Goal: Check status: Check status

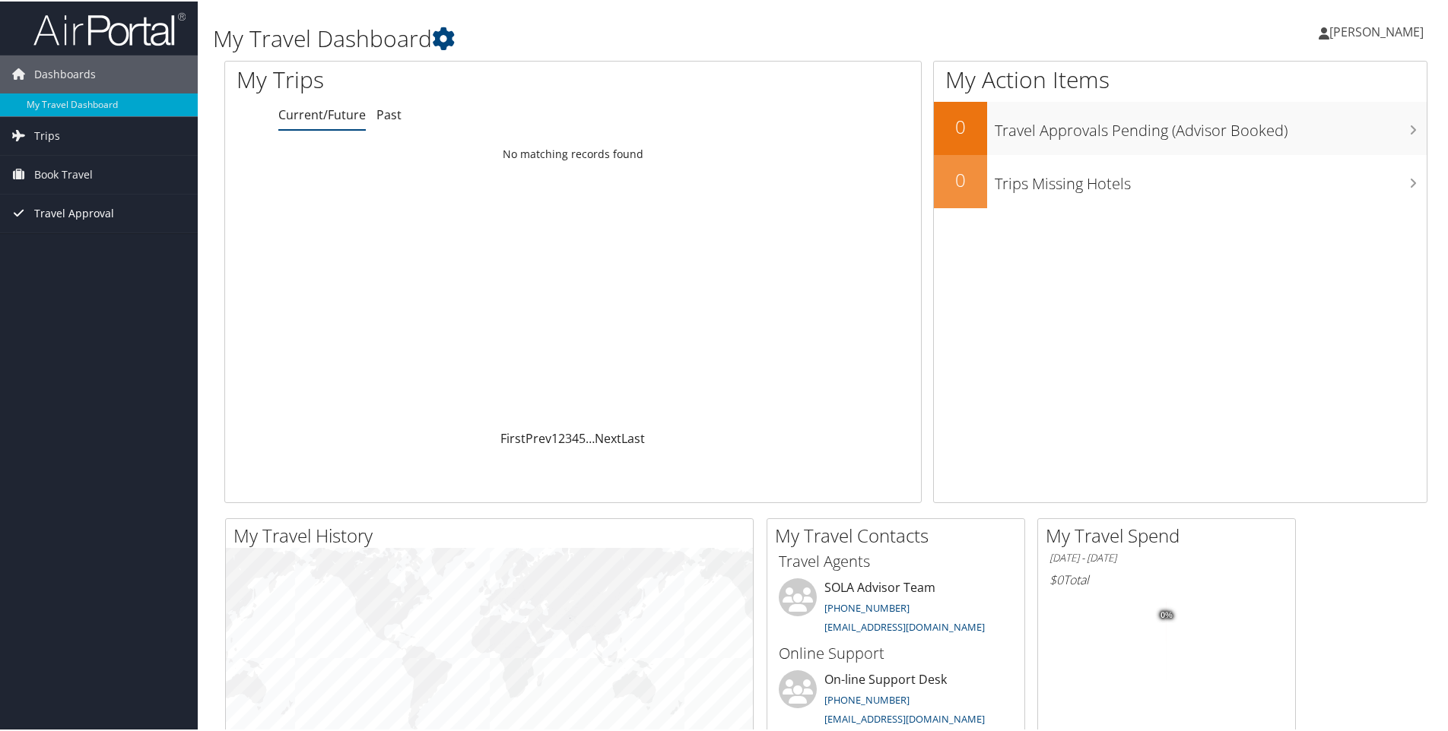
click at [58, 213] on span "Travel Approval" at bounding box center [74, 212] width 80 height 38
click at [74, 311] on link "Approvals (Beta)" at bounding box center [99, 311] width 198 height 23
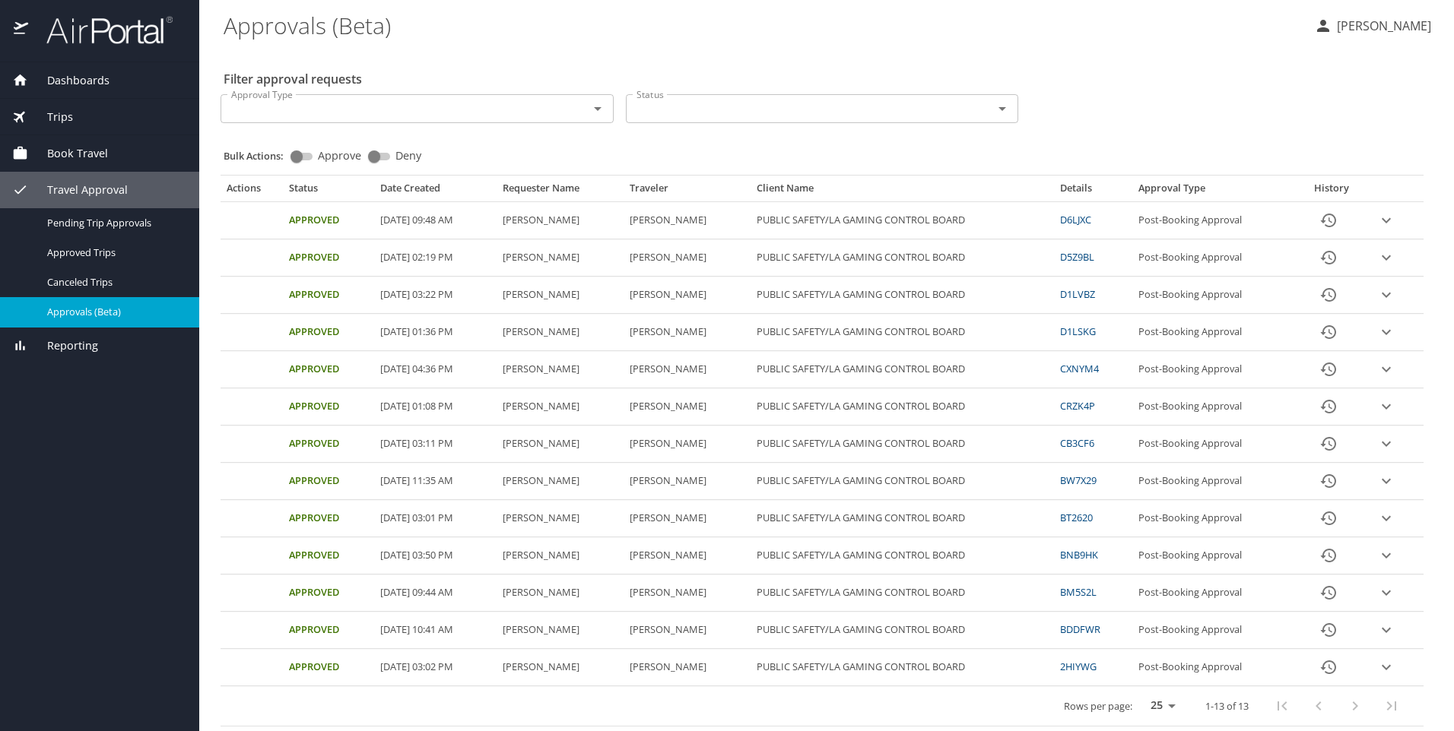
click at [1091, 220] on link "D6LJXC" at bounding box center [1075, 220] width 31 height 14
click at [1095, 299] on link "D1LVBZ" at bounding box center [1077, 294] width 35 height 14
click at [93, 256] on span "Approved Trips" at bounding box center [114, 253] width 134 height 14
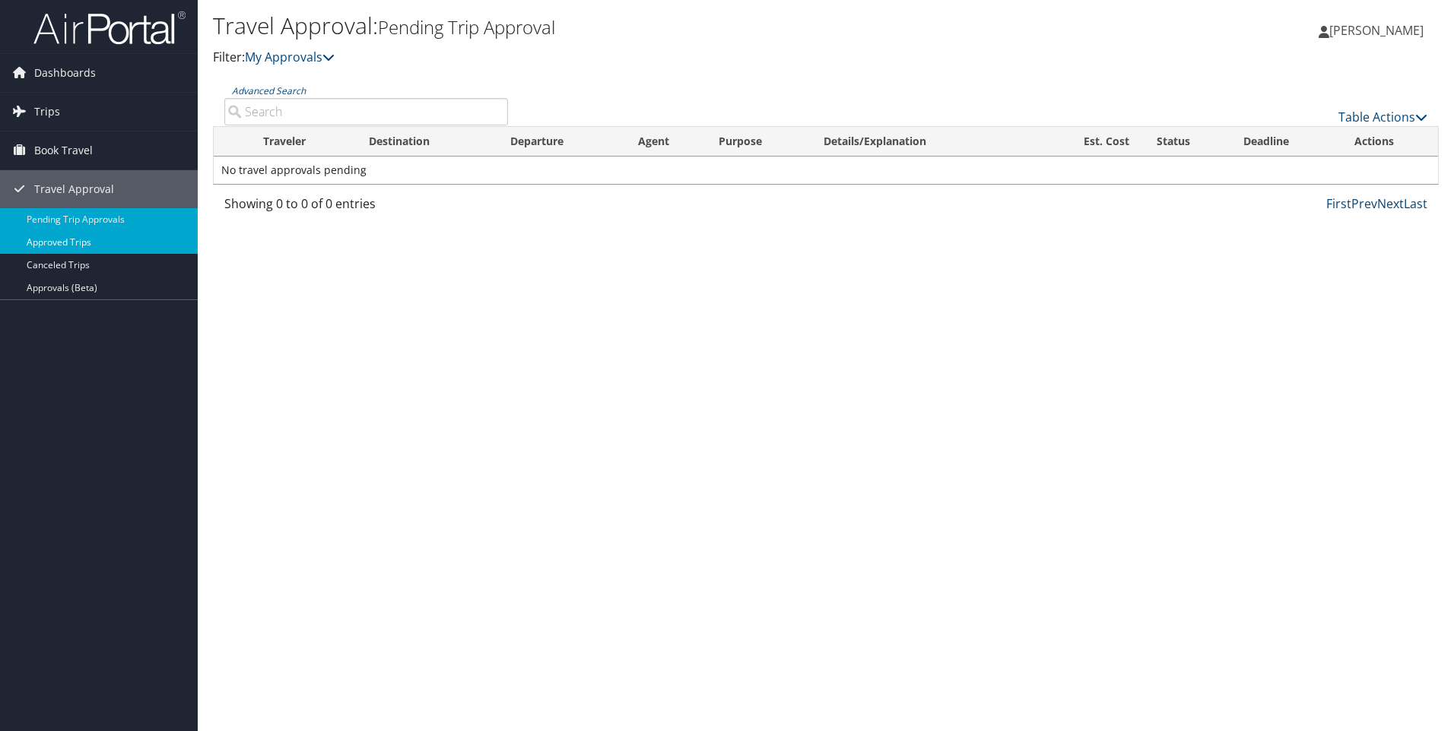
click at [73, 244] on link "Approved Trips" at bounding box center [99, 242] width 198 height 23
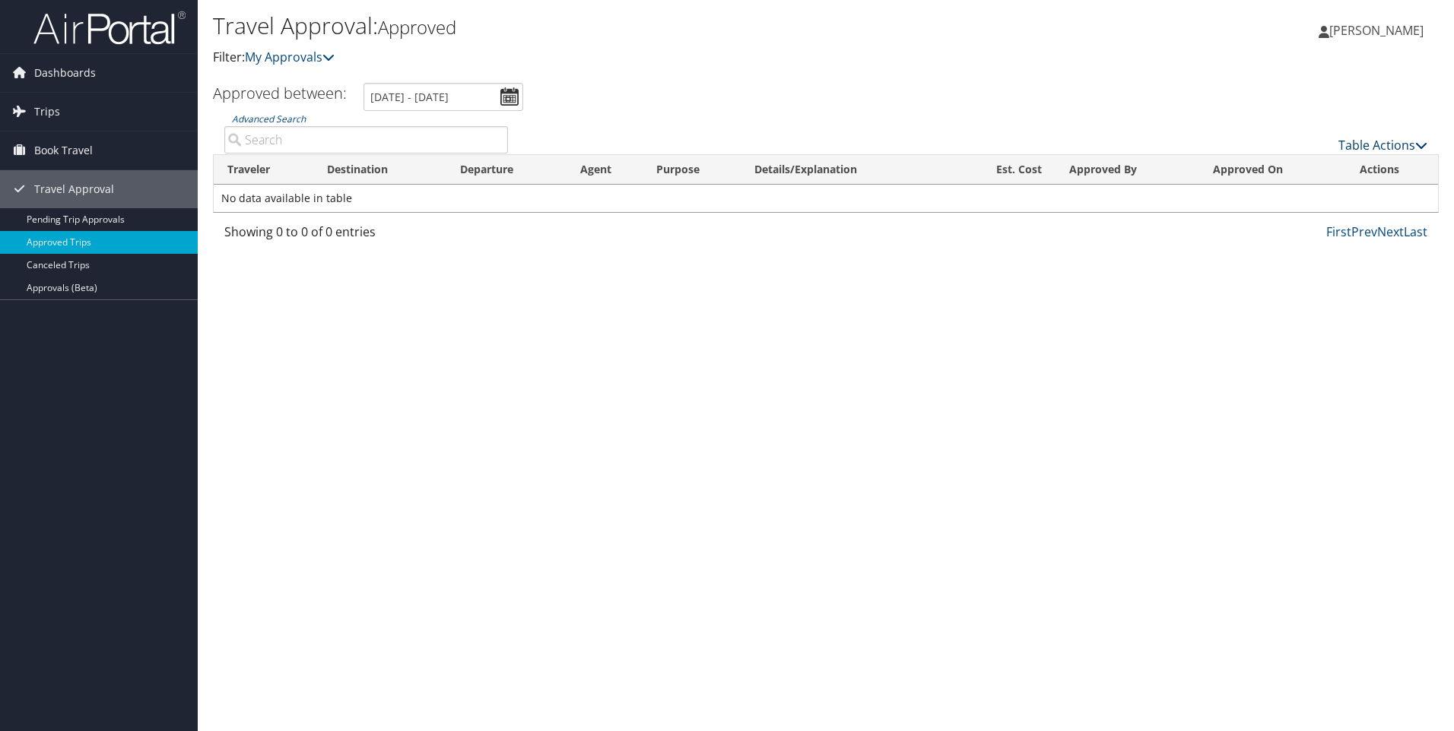
click at [1422, 144] on icon at bounding box center [1421, 145] width 12 height 12
click at [1300, 326] on div at bounding box center [727, 365] width 1454 height 731
click at [71, 288] on link "Approvals (Beta)" at bounding box center [99, 288] width 198 height 23
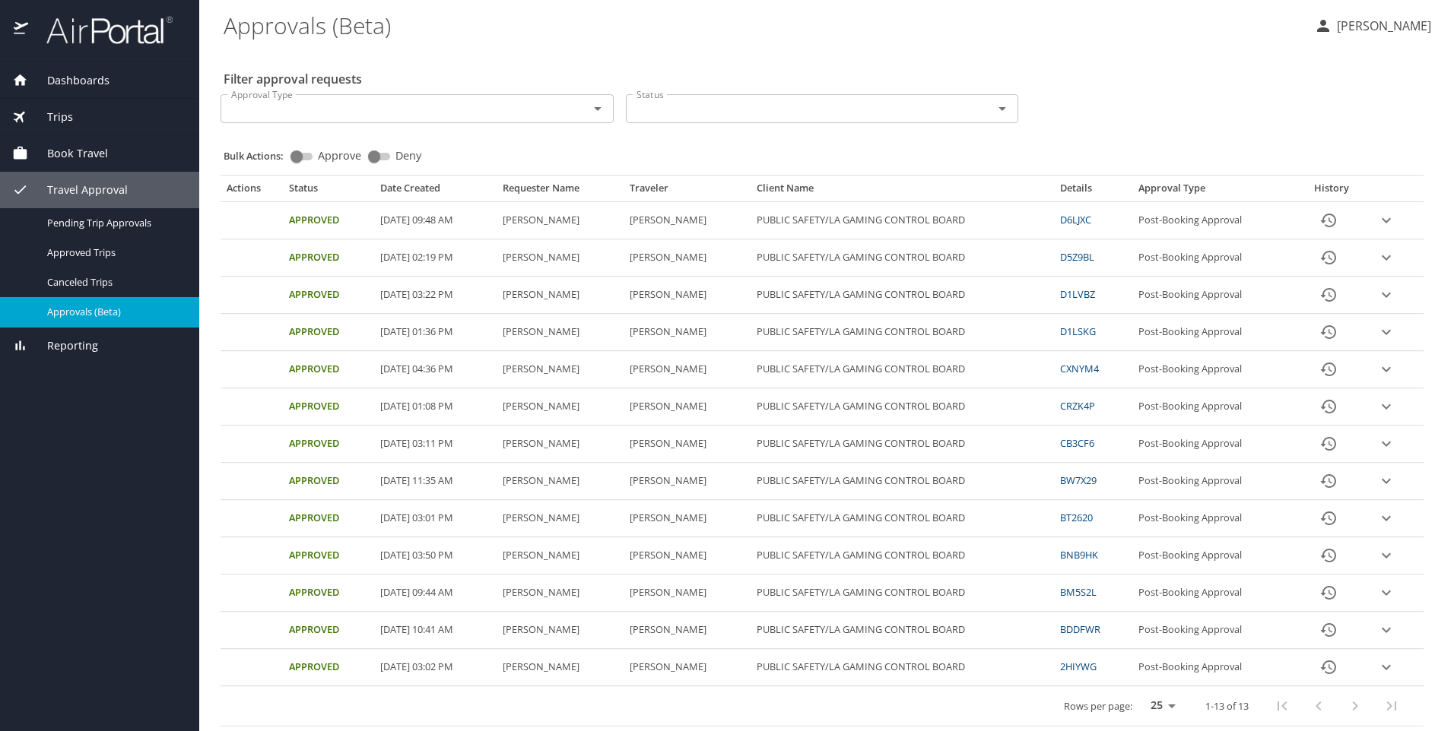
click at [1379, 224] on icon "expand row" at bounding box center [1386, 220] width 18 height 18
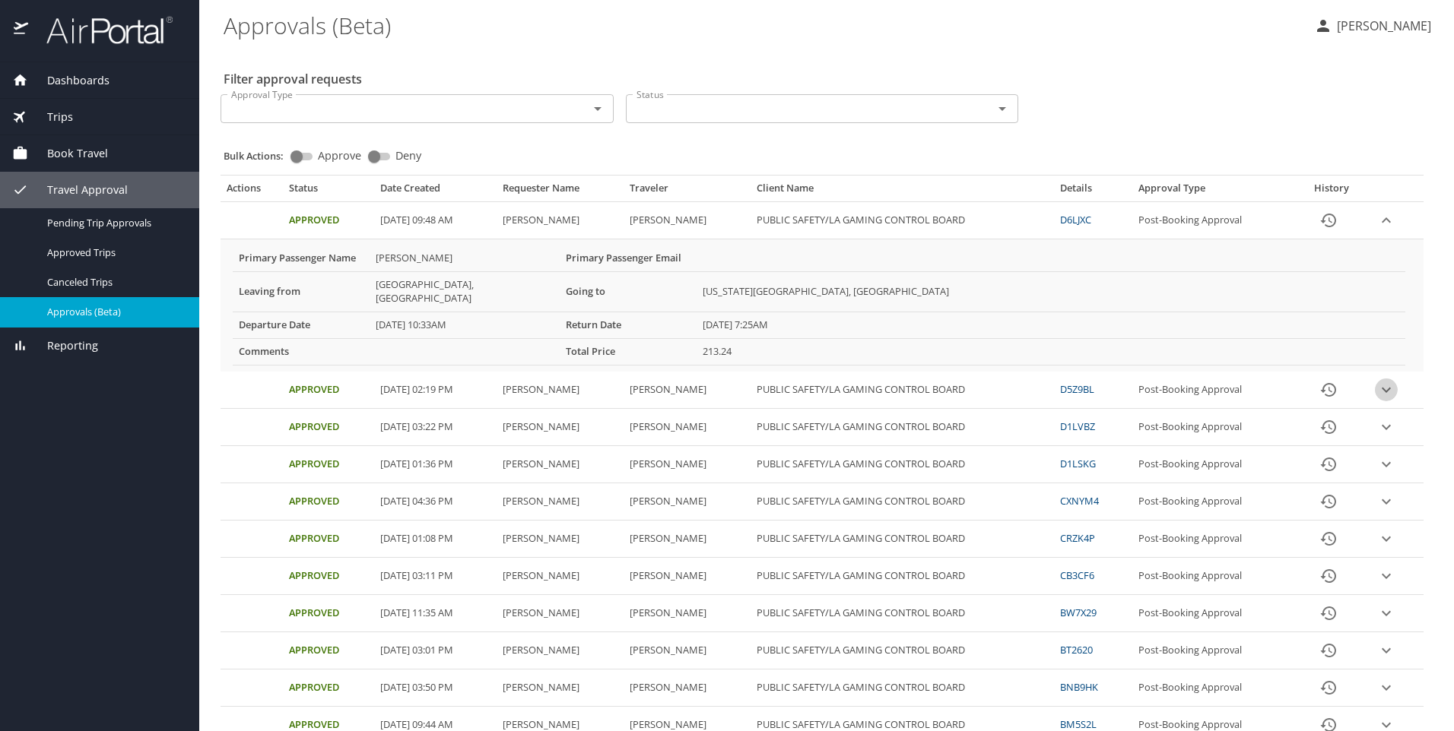
click at [1377, 230] on icon "expand row" at bounding box center [1386, 220] width 18 height 18
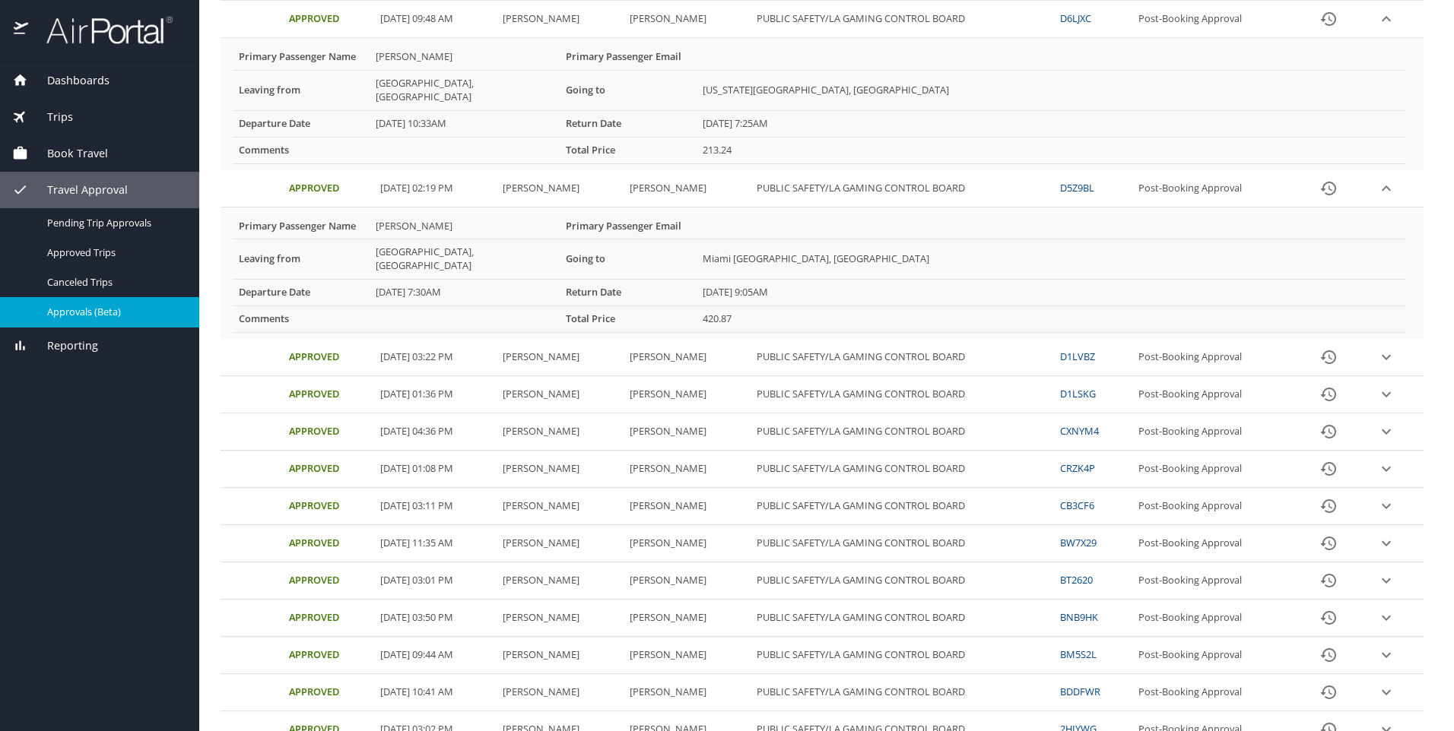
scroll to position [228, 0]
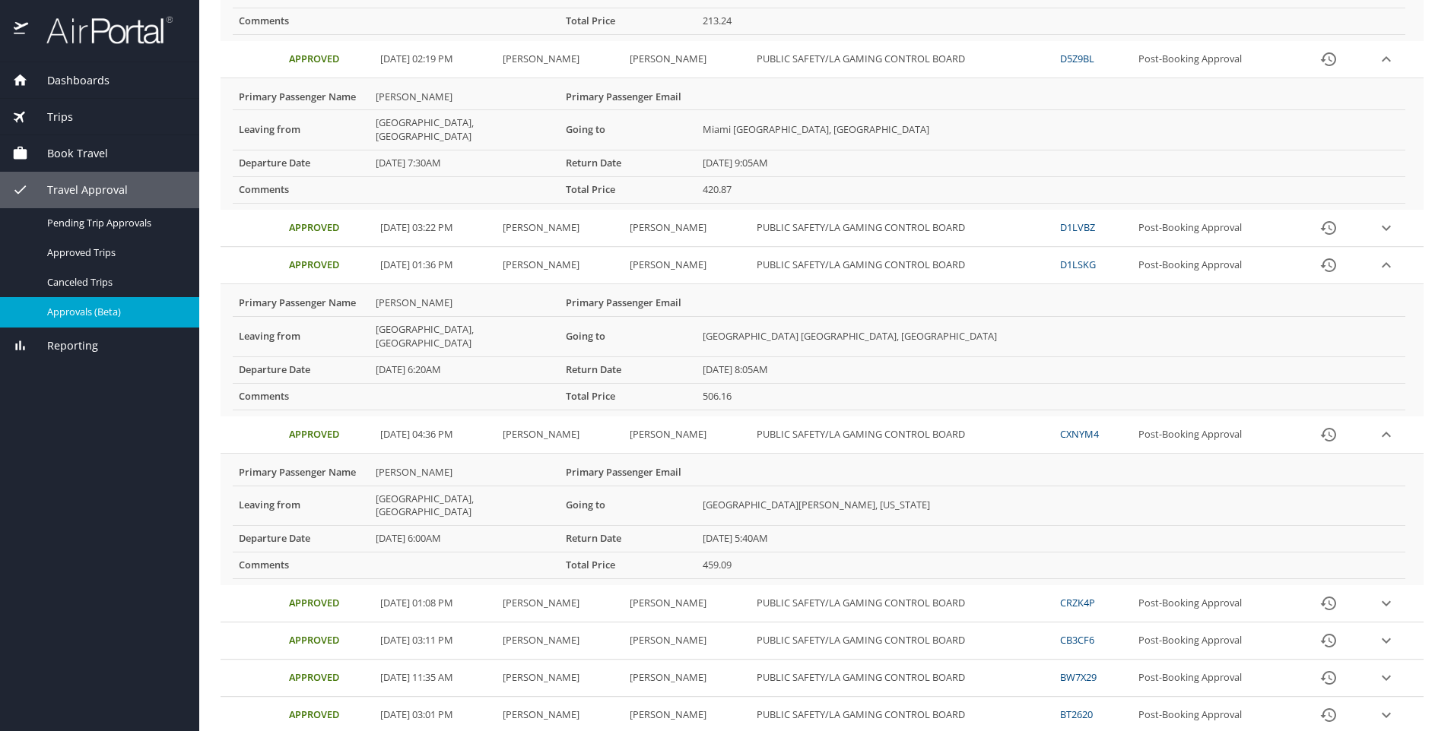
scroll to position [380, 0]
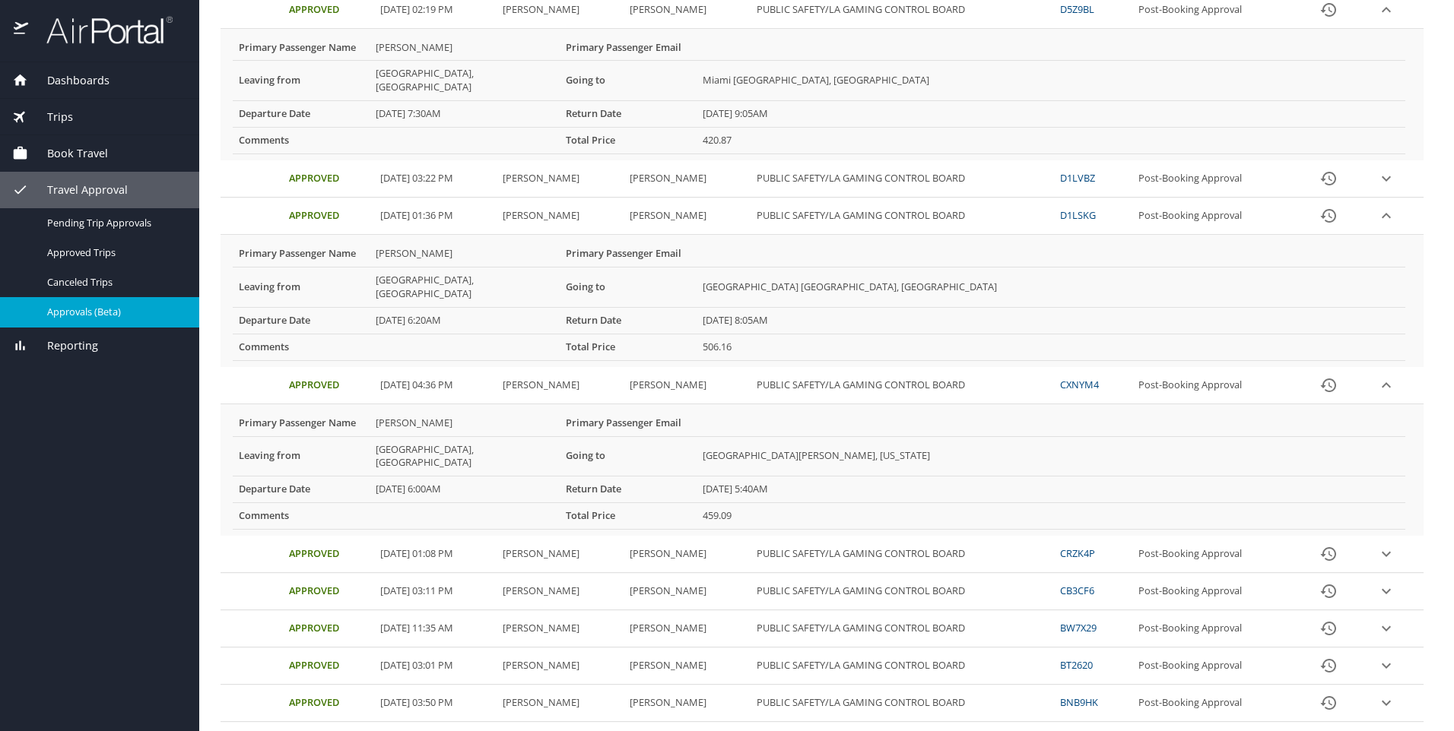
click at [1095, 547] on link "CRZK4P" at bounding box center [1077, 554] width 35 height 14
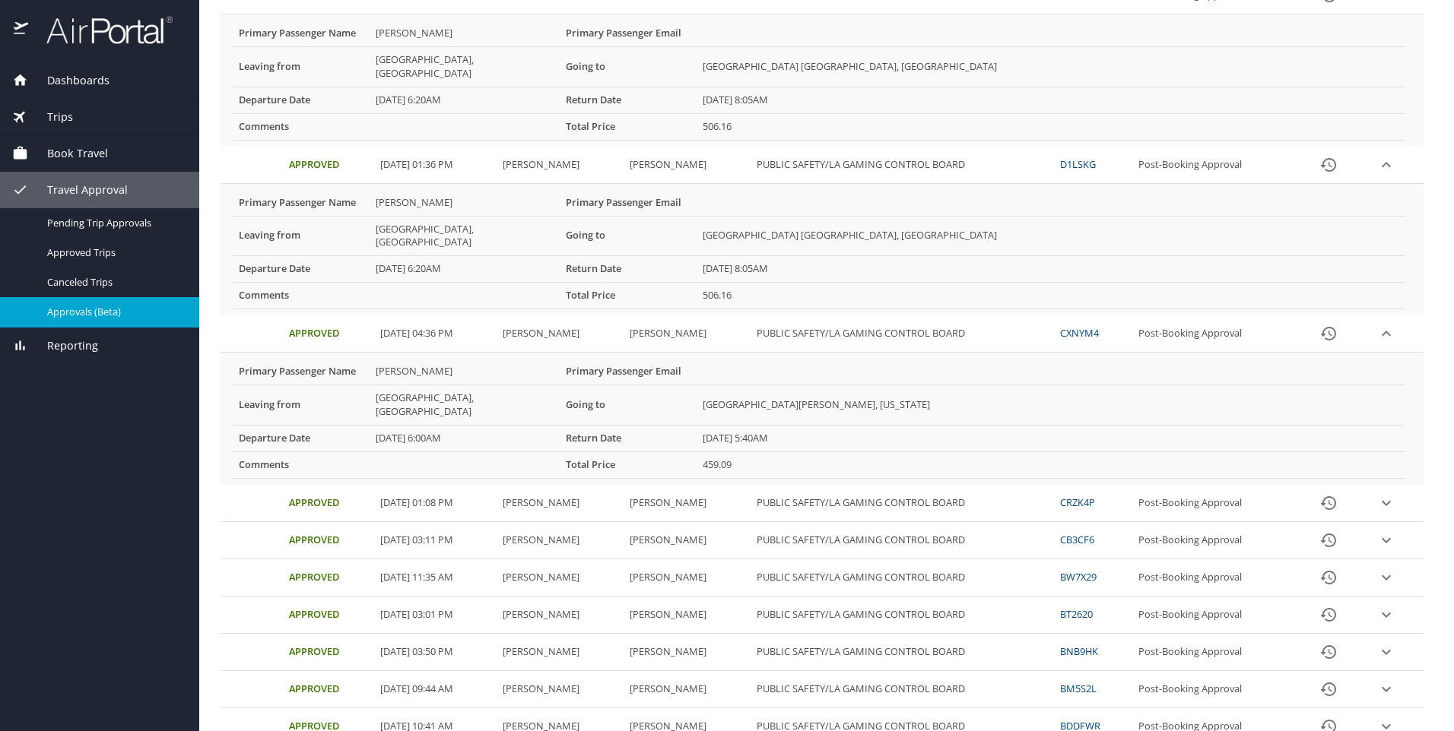
scroll to position [593, 0]
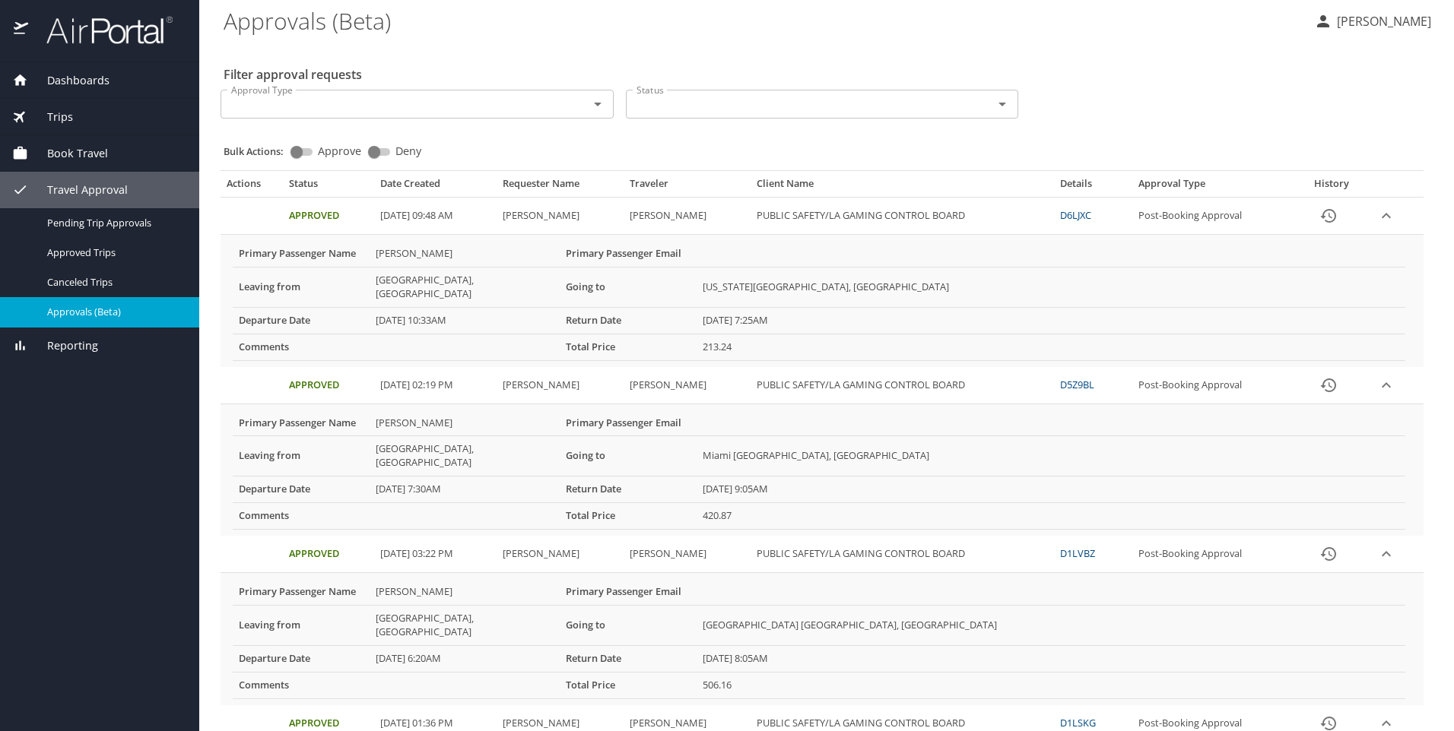
scroll to position [0, 0]
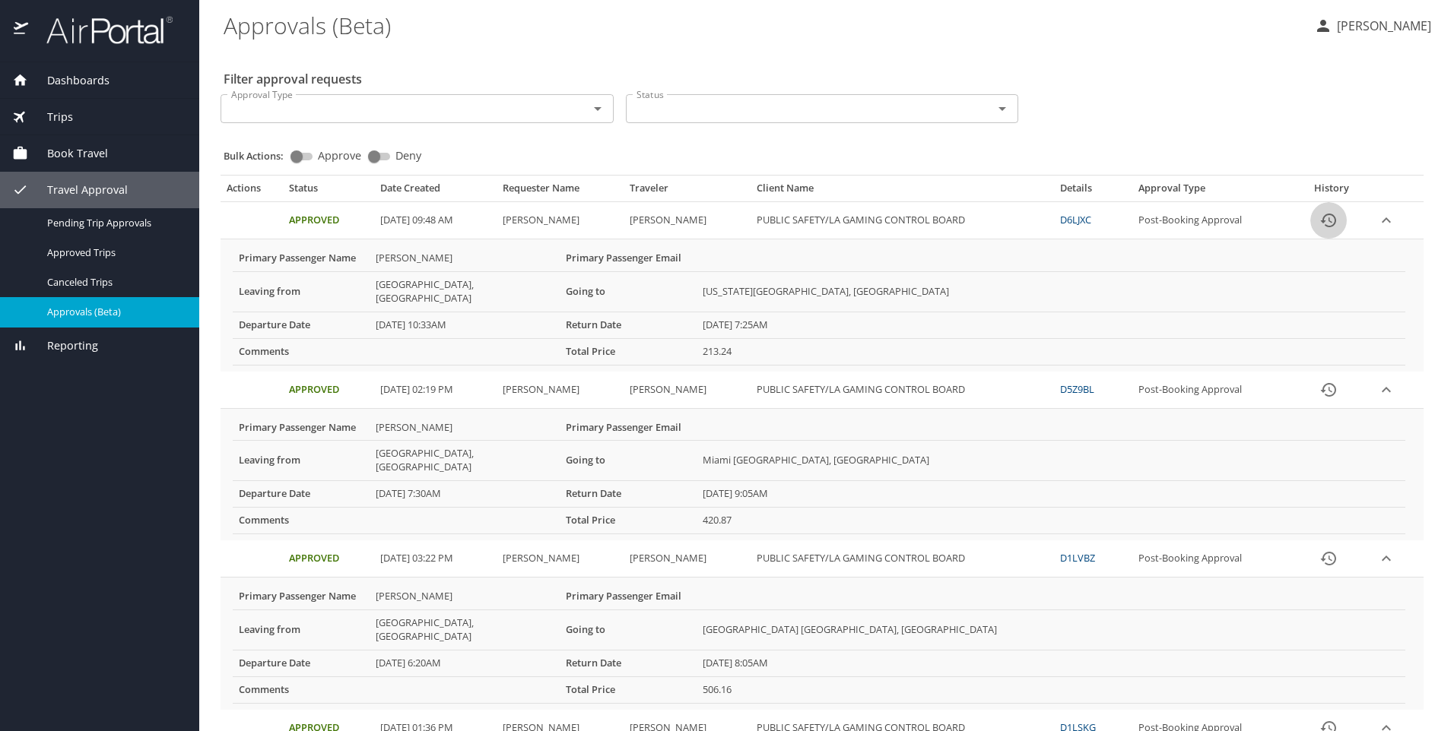
click at [1324, 219] on icon "History" at bounding box center [1328, 220] width 18 height 18
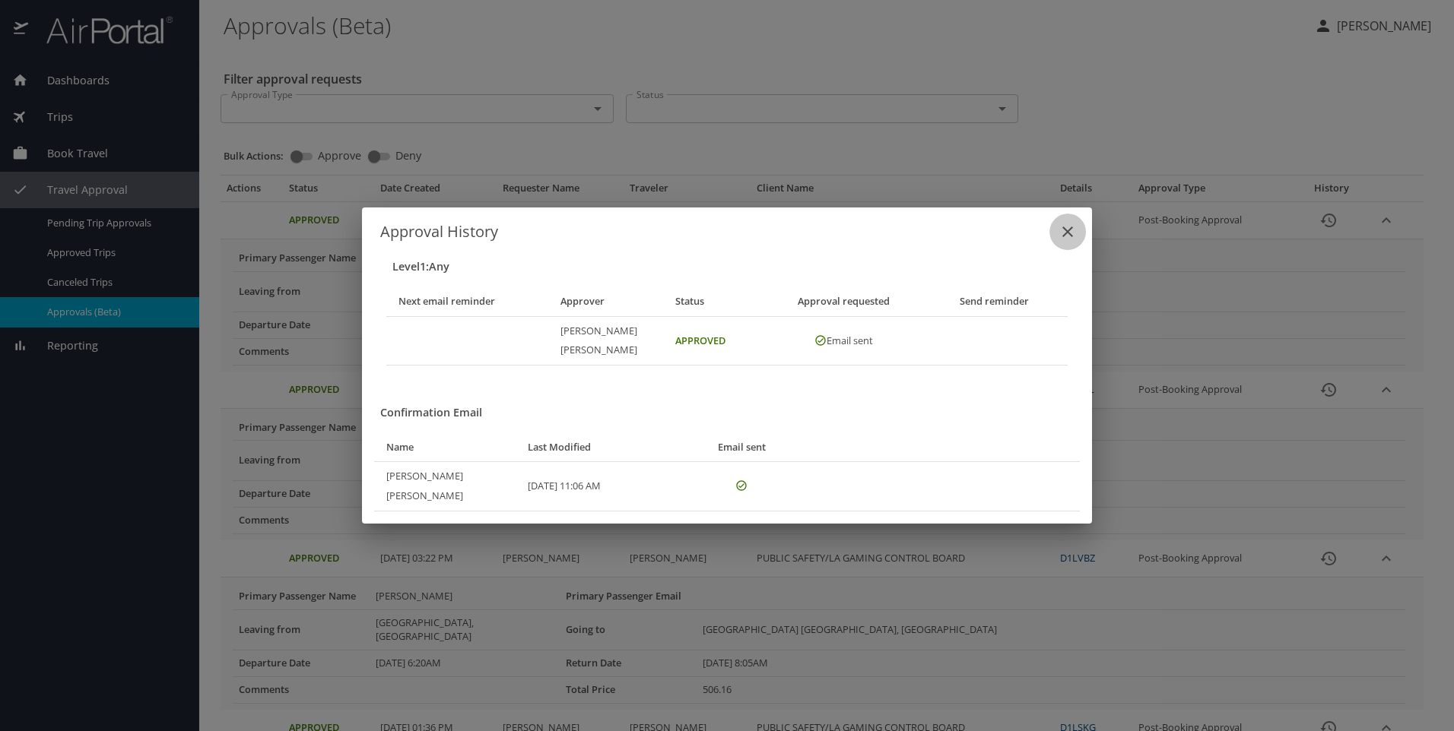
click at [1068, 237] on icon "close" at bounding box center [1067, 232] width 11 height 11
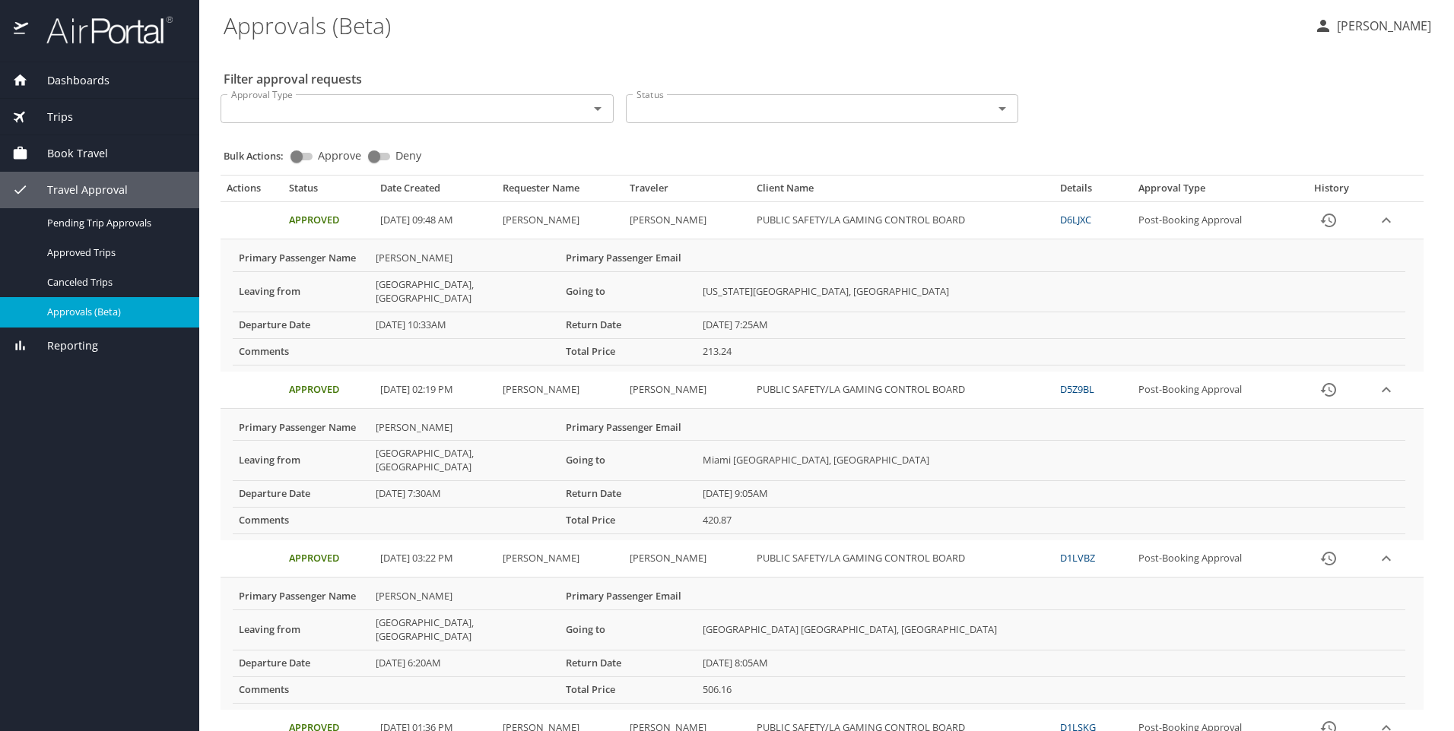
click at [1378, 225] on icon "expand row" at bounding box center [1386, 220] width 18 height 18
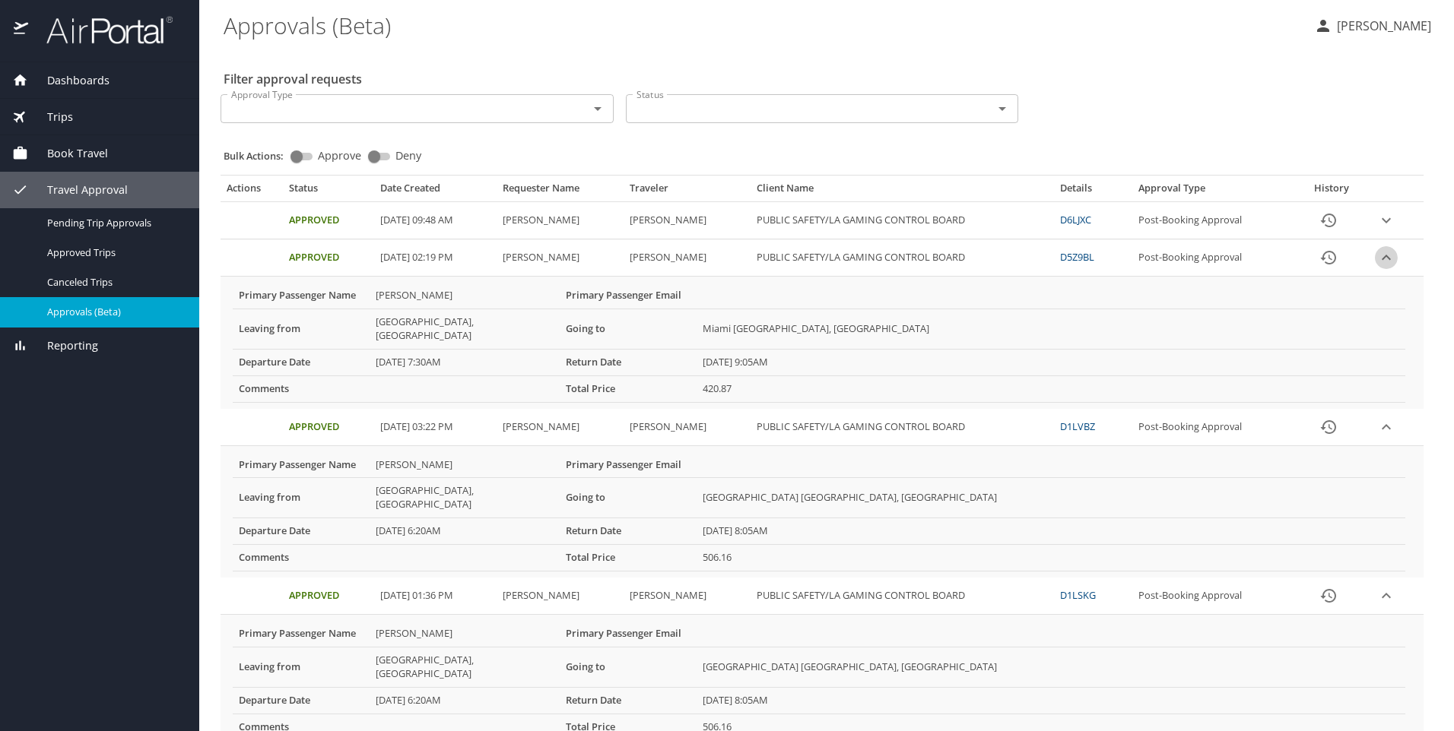
click at [1377, 230] on icon "expand row" at bounding box center [1386, 220] width 18 height 18
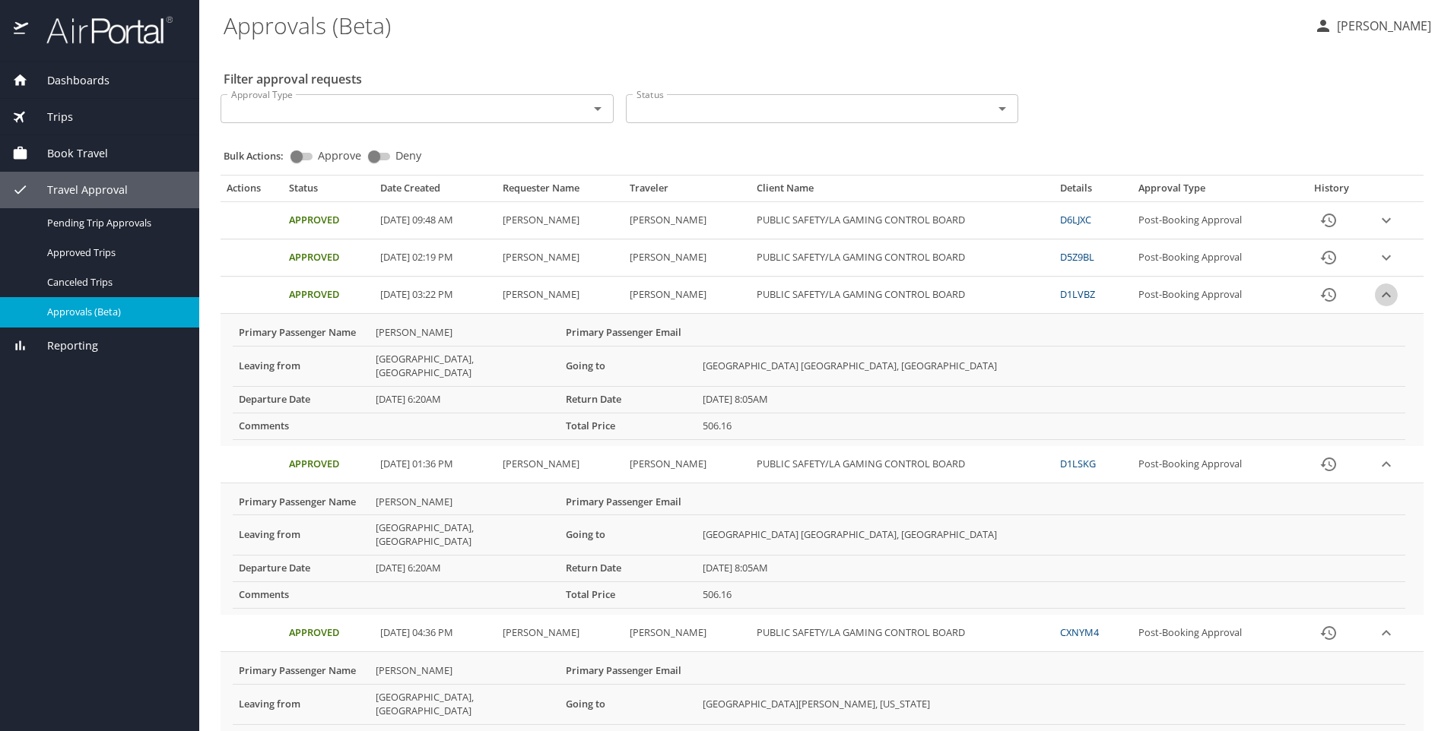
click at [1381, 230] on icon "expand row" at bounding box center [1386, 220] width 18 height 18
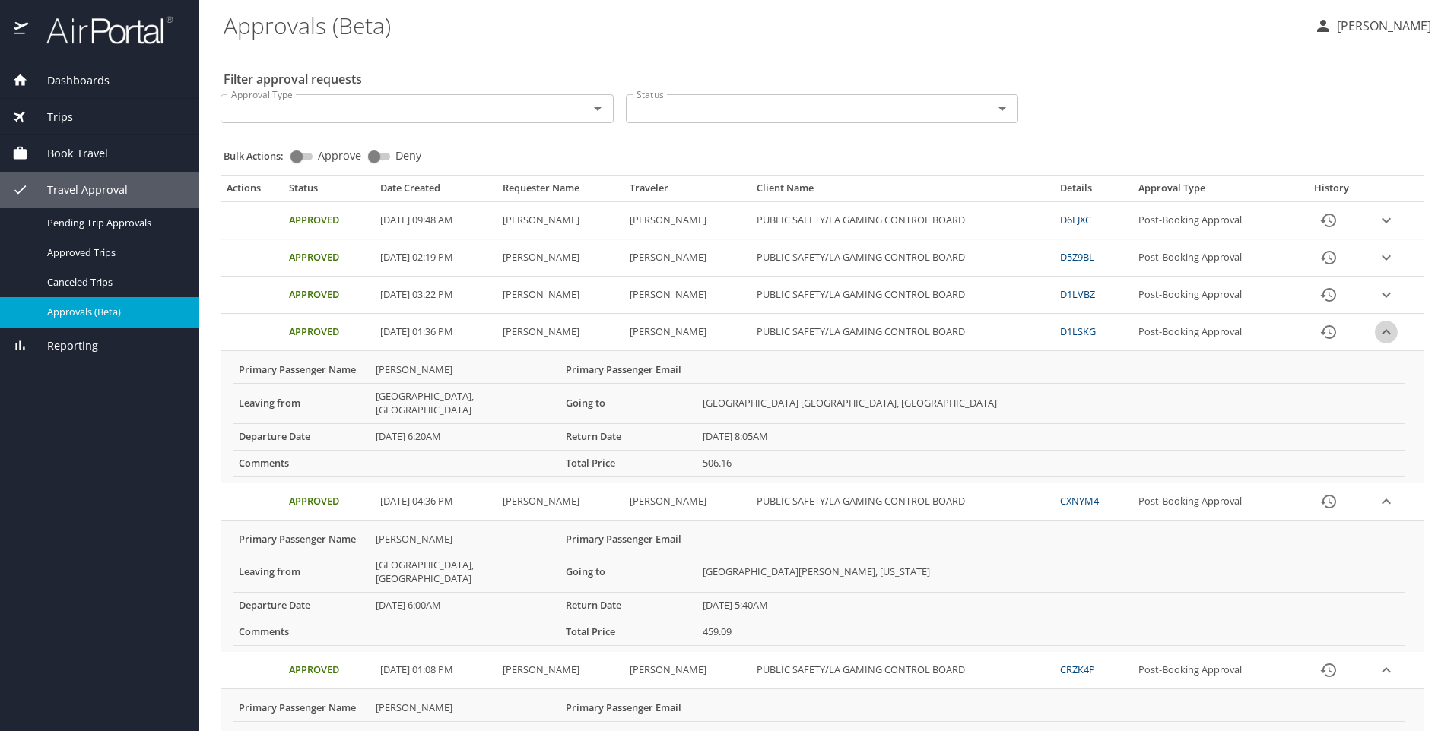
click at [1382, 230] on icon "expand row" at bounding box center [1386, 220] width 18 height 18
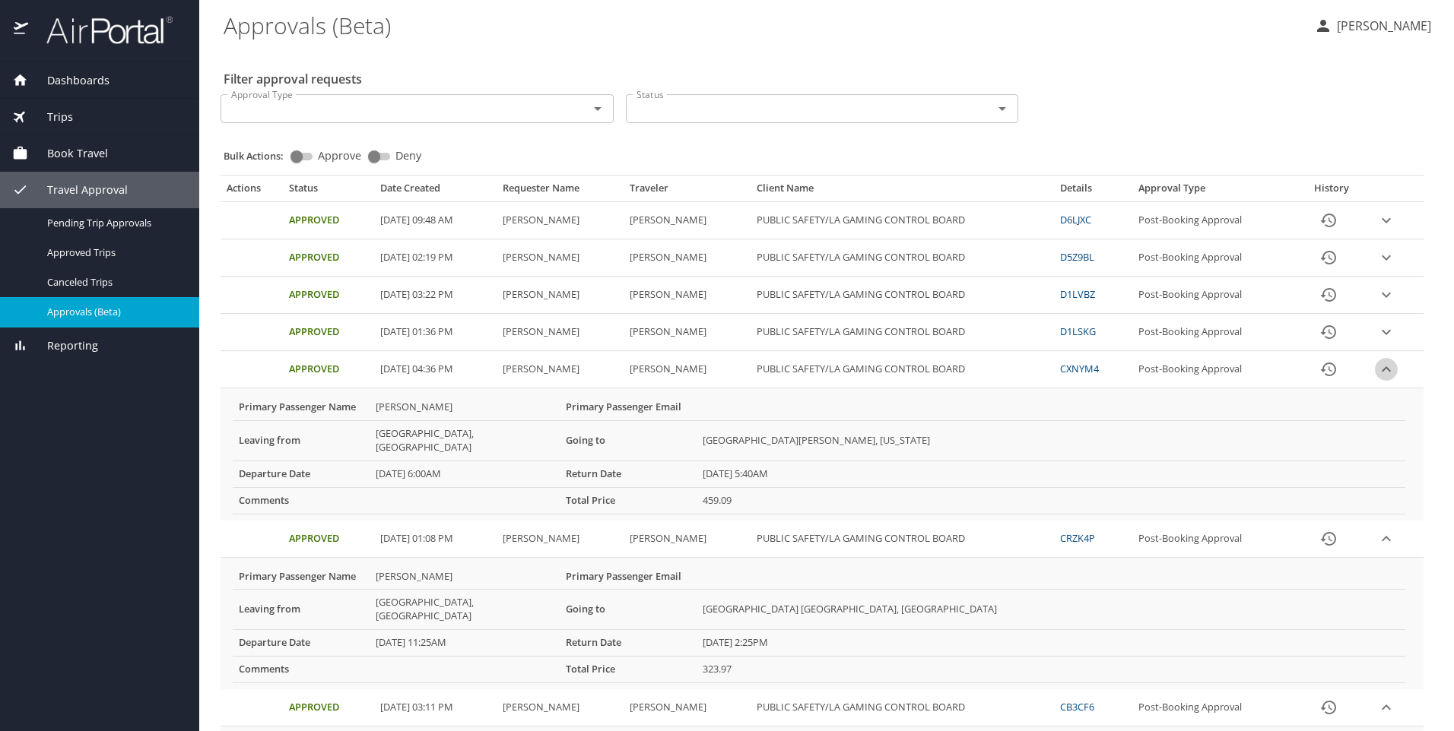
click at [1381, 230] on icon "expand row" at bounding box center [1386, 220] width 18 height 18
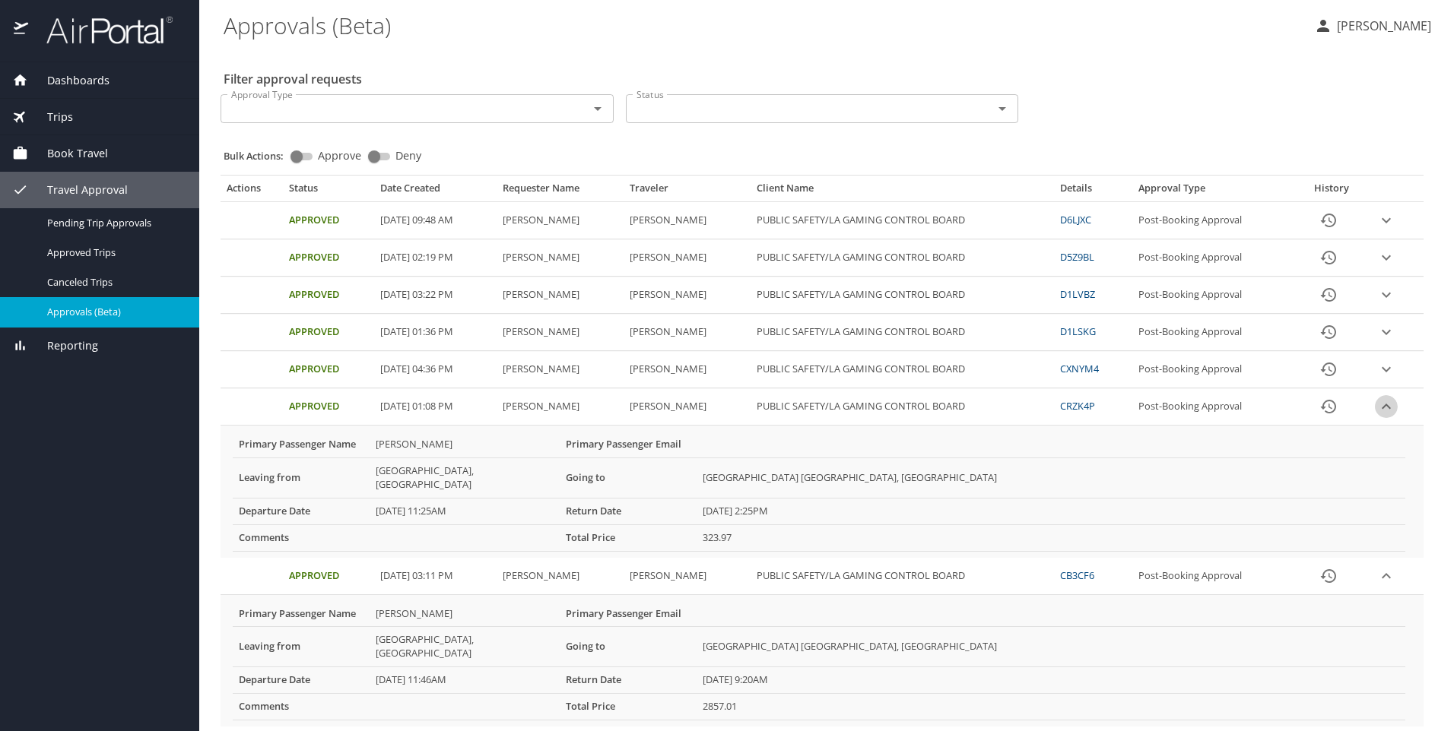
click at [1381, 224] on icon "expand row" at bounding box center [1385, 220] width 9 height 5
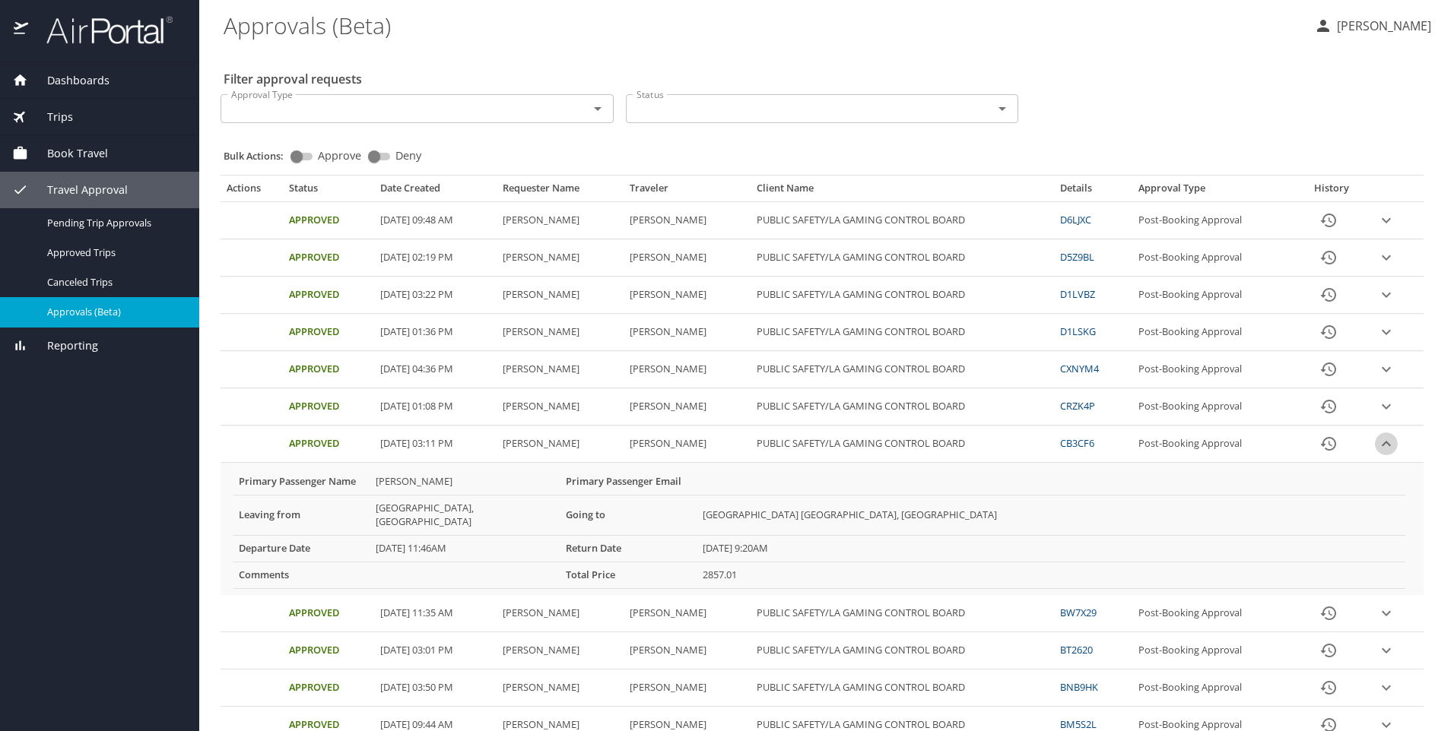
click at [1381, 224] on icon "expand row" at bounding box center [1385, 220] width 9 height 5
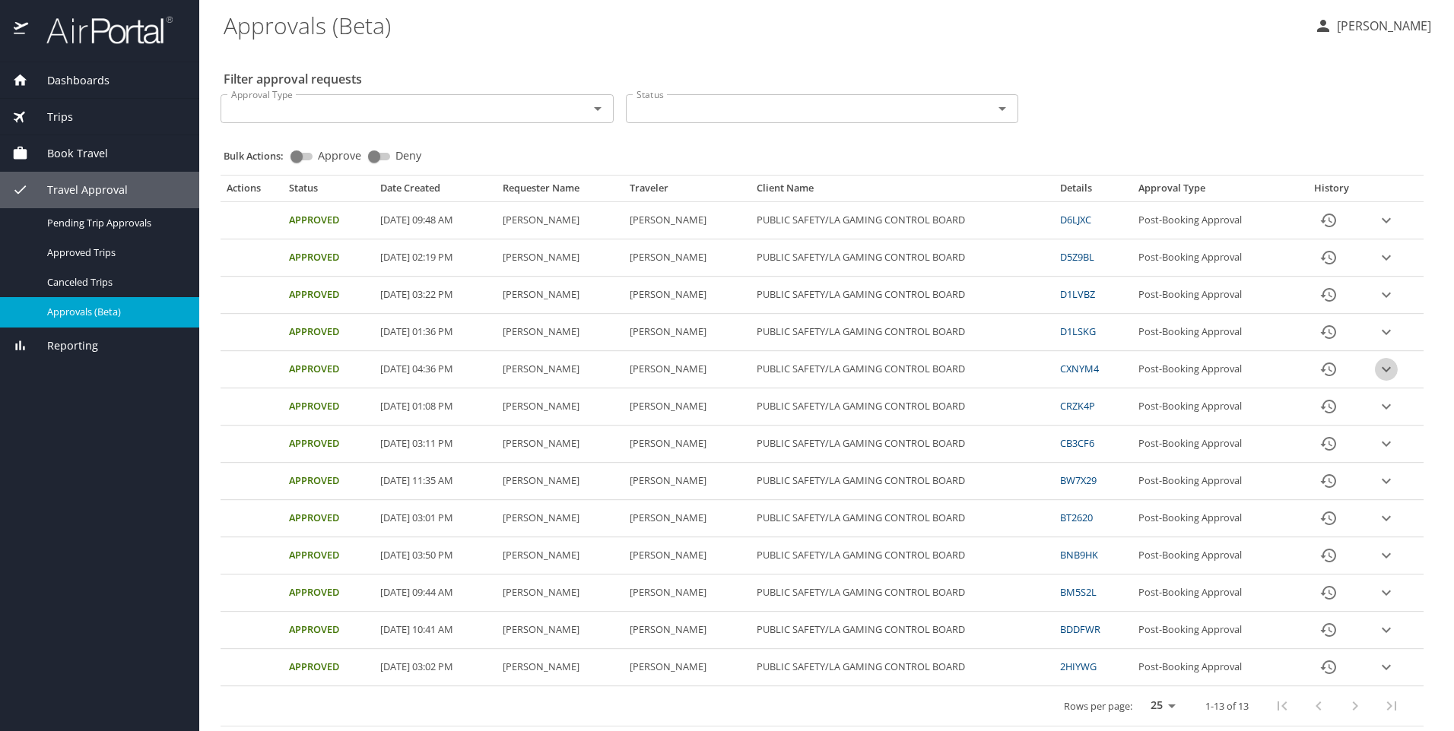
click at [1379, 230] on icon "expand row" at bounding box center [1386, 220] width 18 height 18
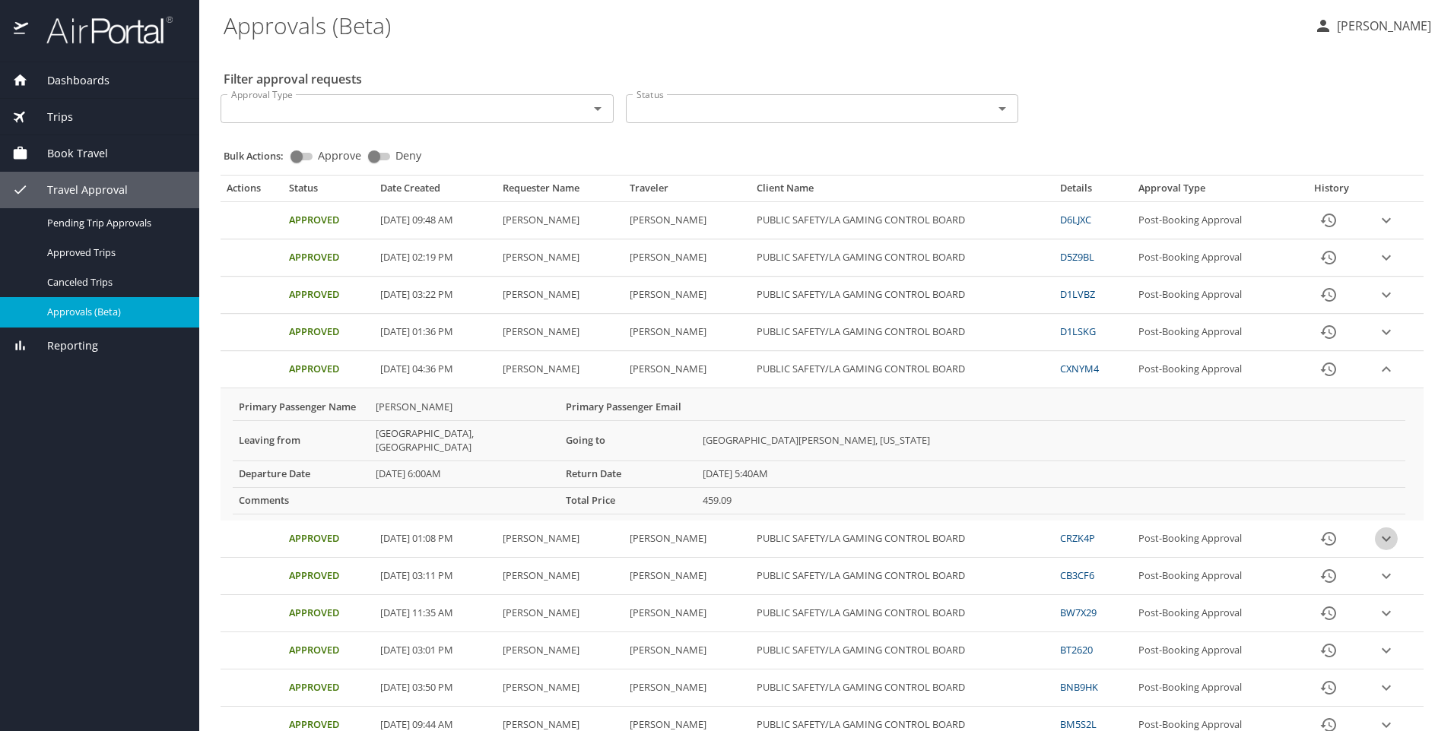
click at [1381, 230] on icon "expand row" at bounding box center [1386, 220] width 18 height 18
